Goal: Task Accomplishment & Management: Use online tool/utility

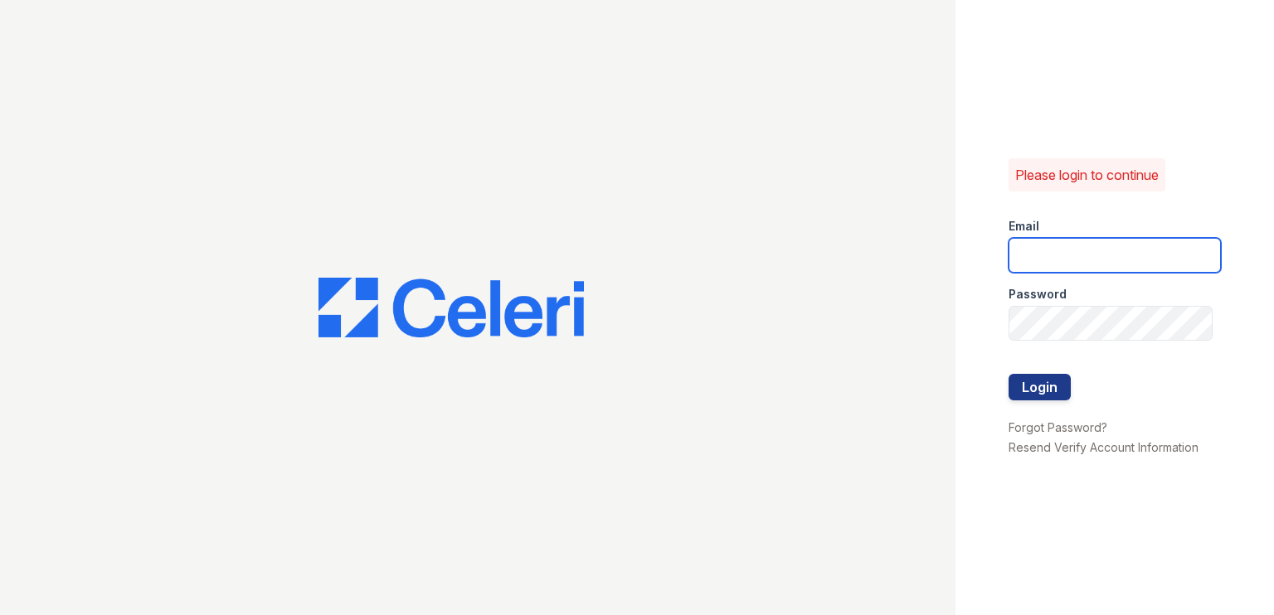
type input "[EMAIL_ADDRESS][DOMAIN_NAME]"
click at [1015, 365] on div at bounding box center [1115, 357] width 212 height 33
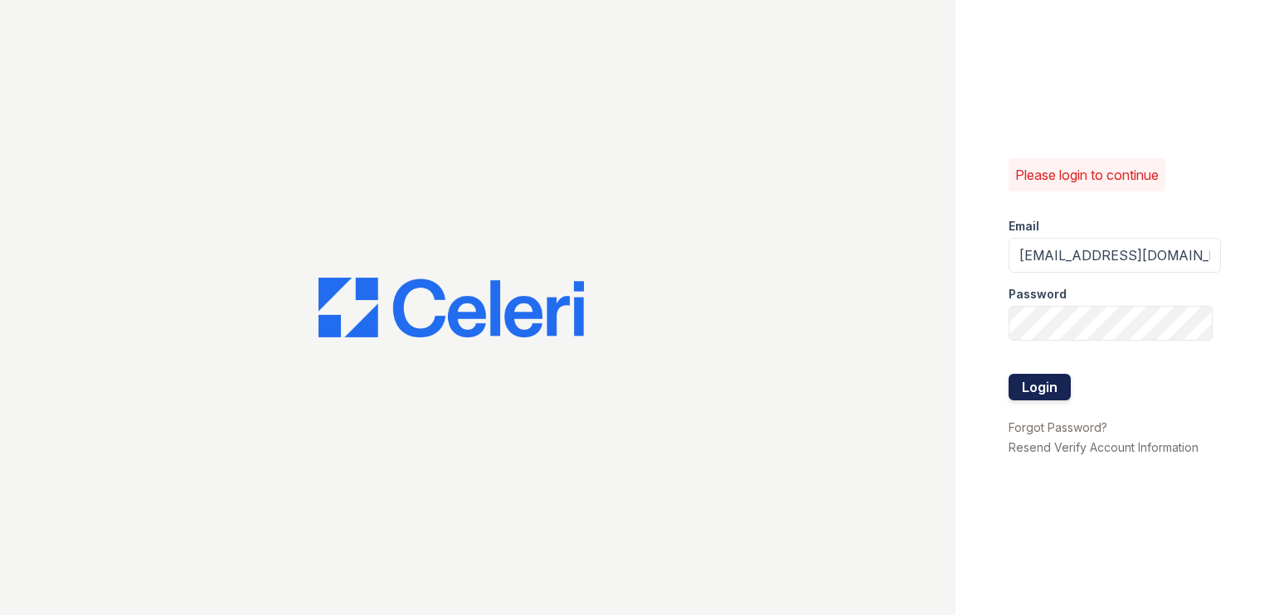
click at [1023, 387] on button "Login" at bounding box center [1040, 387] width 62 height 27
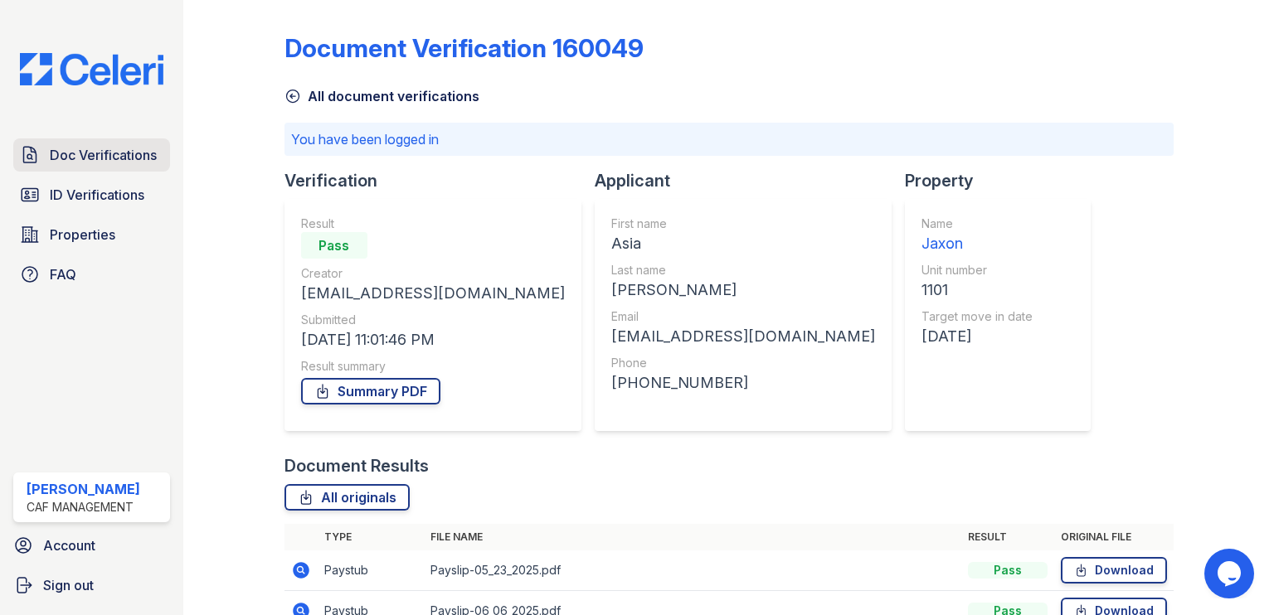
click at [101, 152] on span "Doc Verifications" at bounding box center [103, 155] width 107 height 20
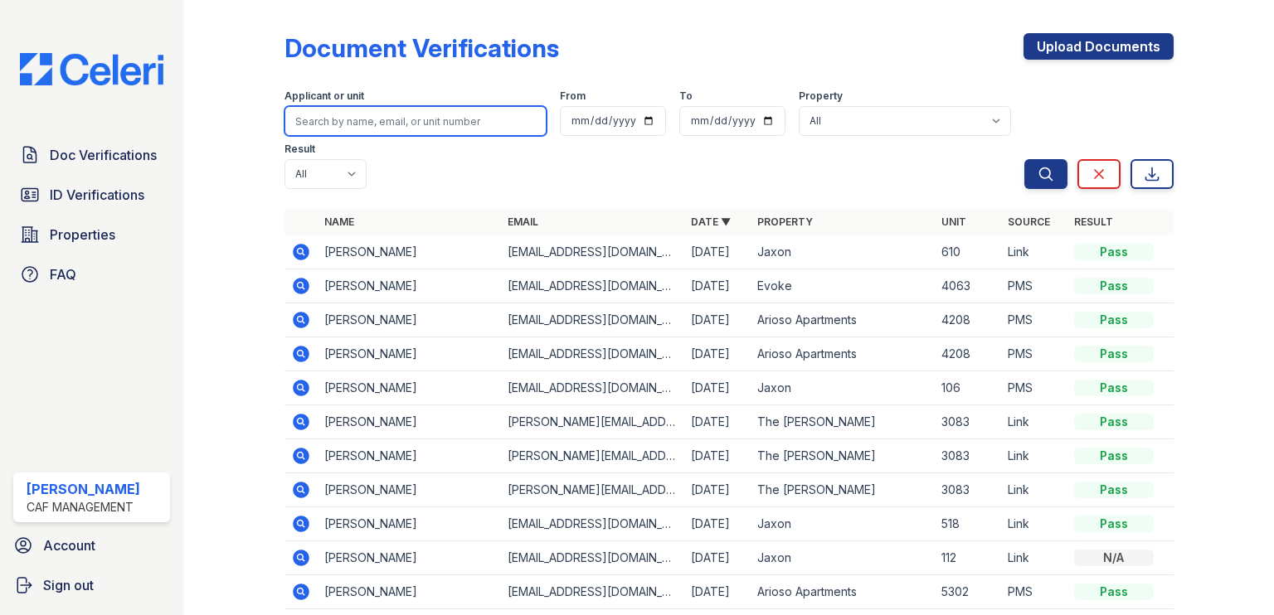
click at [372, 125] on input "search" at bounding box center [415, 121] width 262 height 30
type input "[PERSON_NAME]"
click at [1024, 159] on button "Search" at bounding box center [1045, 174] width 43 height 30
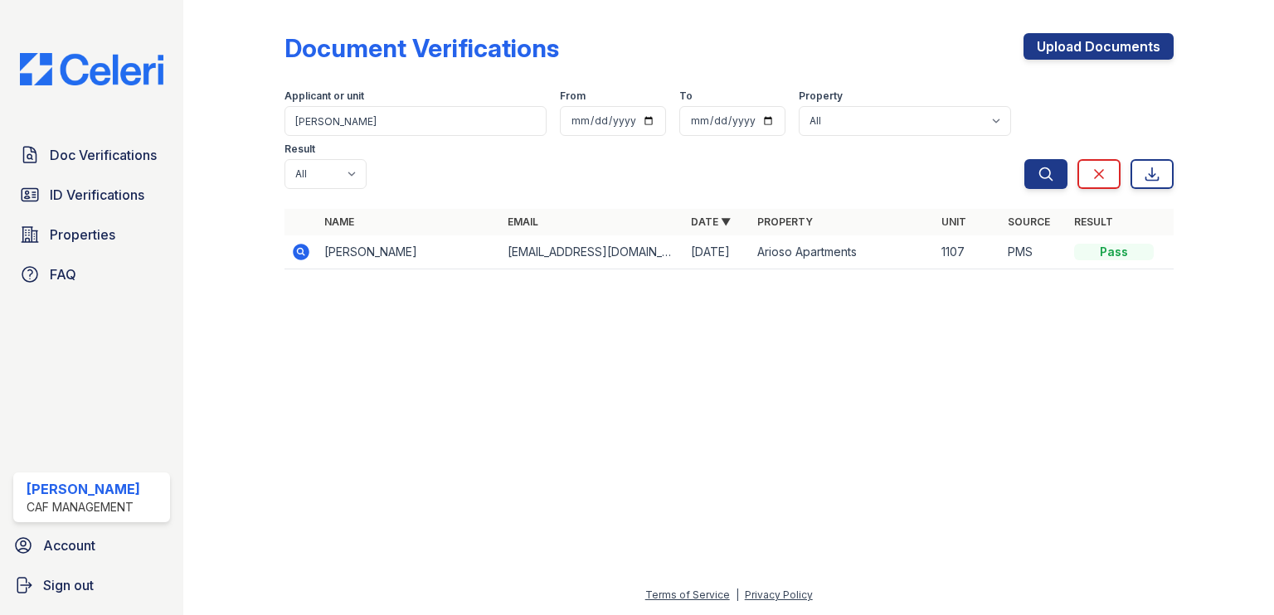
click at [356, 236] on td "[PERSON_NAME]" at bounding box center [409, 253] width 183 height 34
click at [352, 236] on td "[PERSON_NAME]" at bounding box center [409, 253] width 183 height 34
click at [304, 244] on icon at bounding box center [301, 252] width 17 height 17
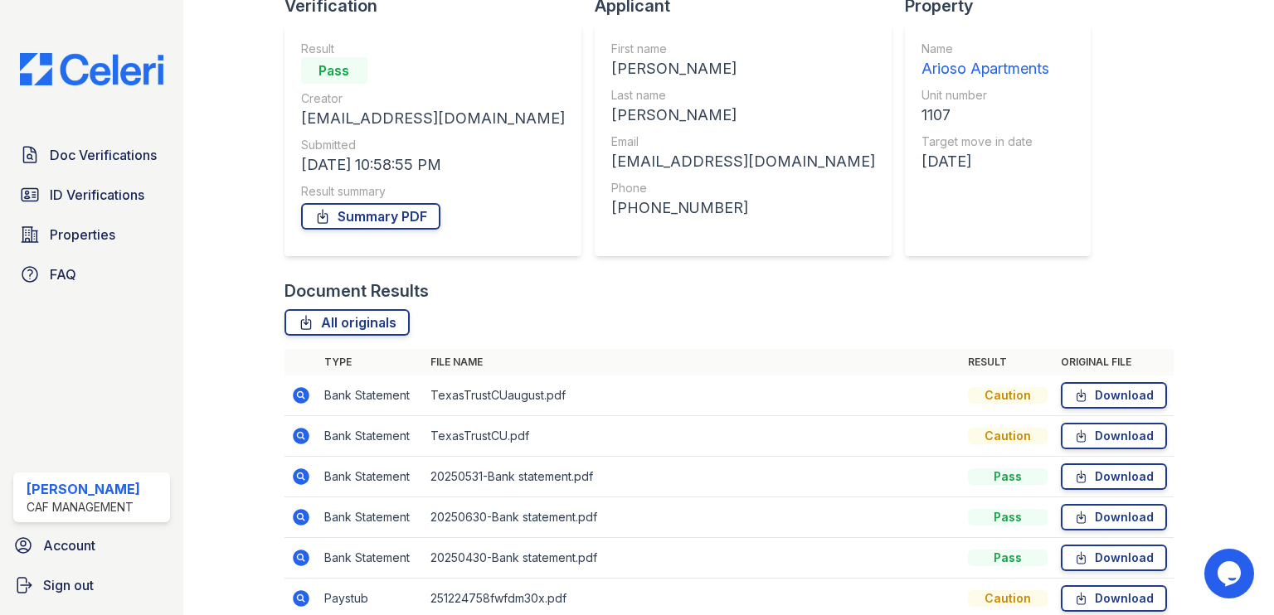
scroll to position [166, 0]
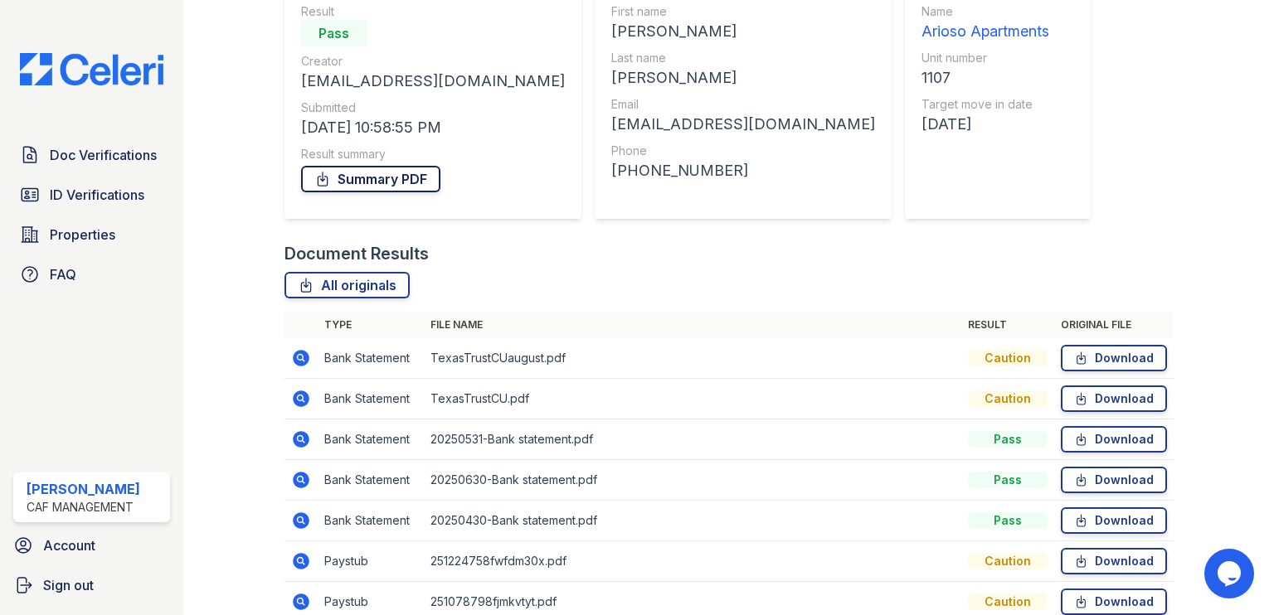
click at [409, 191] on link "Summary PDF" at bounding box center [370, 179] width 139 height 27
